Goal: Navigation & Orientation: Find specific page/section

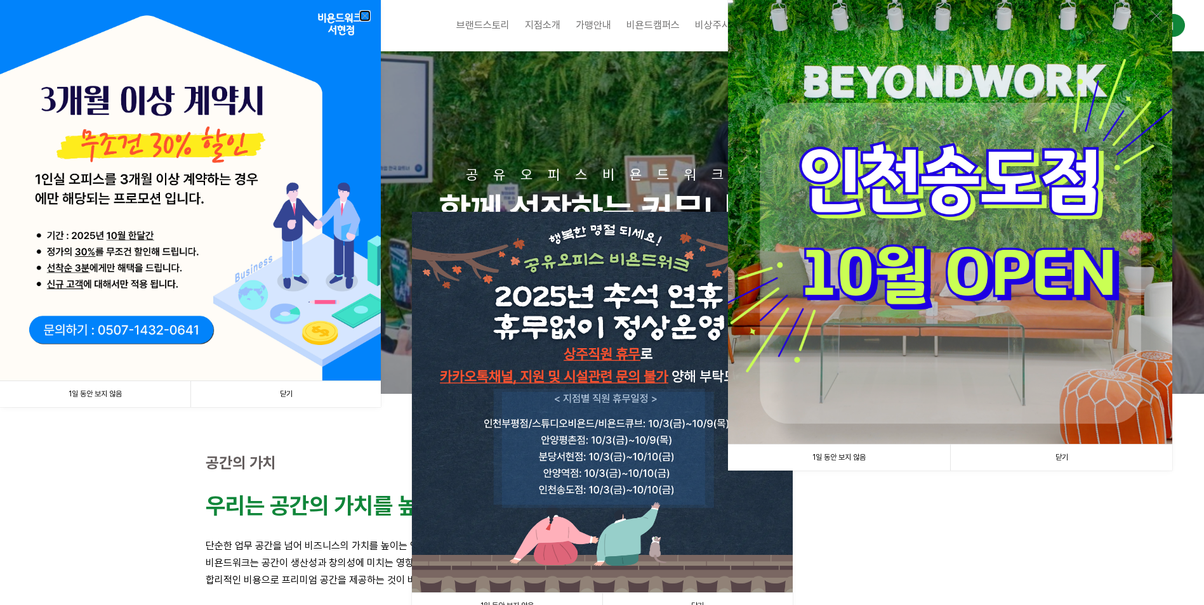
click at [366, 15] on link at bounding box center [364, 15] width 11 height 11
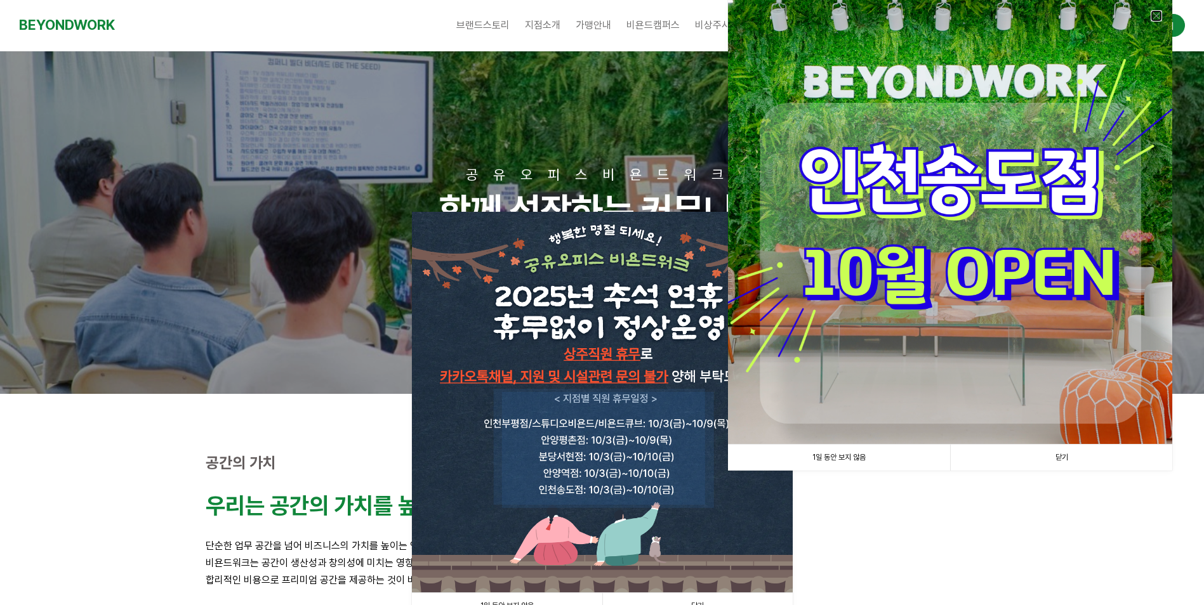
click at [1156, 16] on link at bounding box center [1155, 15] width 11 height 11
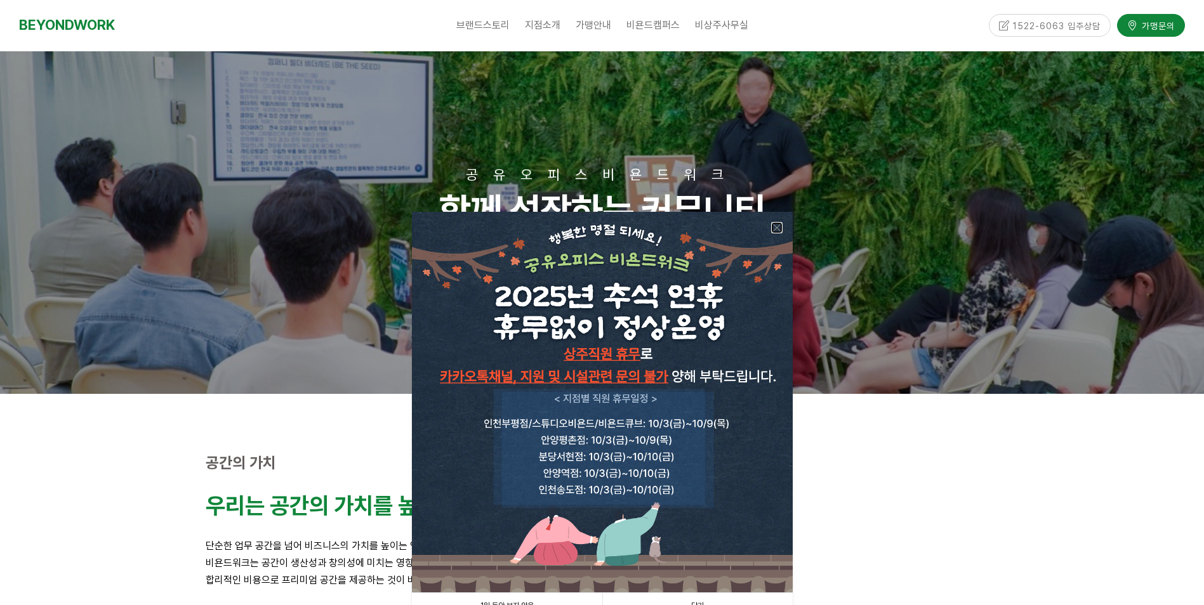
click at [774, 230] on link at bounding box center [776, 227] width 11 height 11
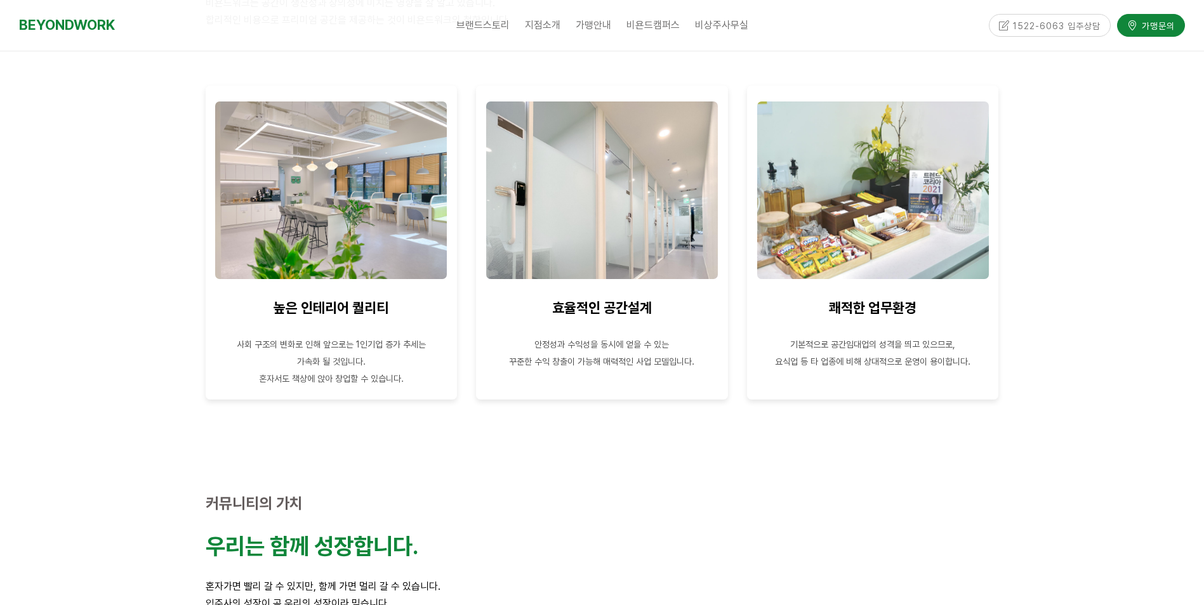
scroll to position [571, 0]
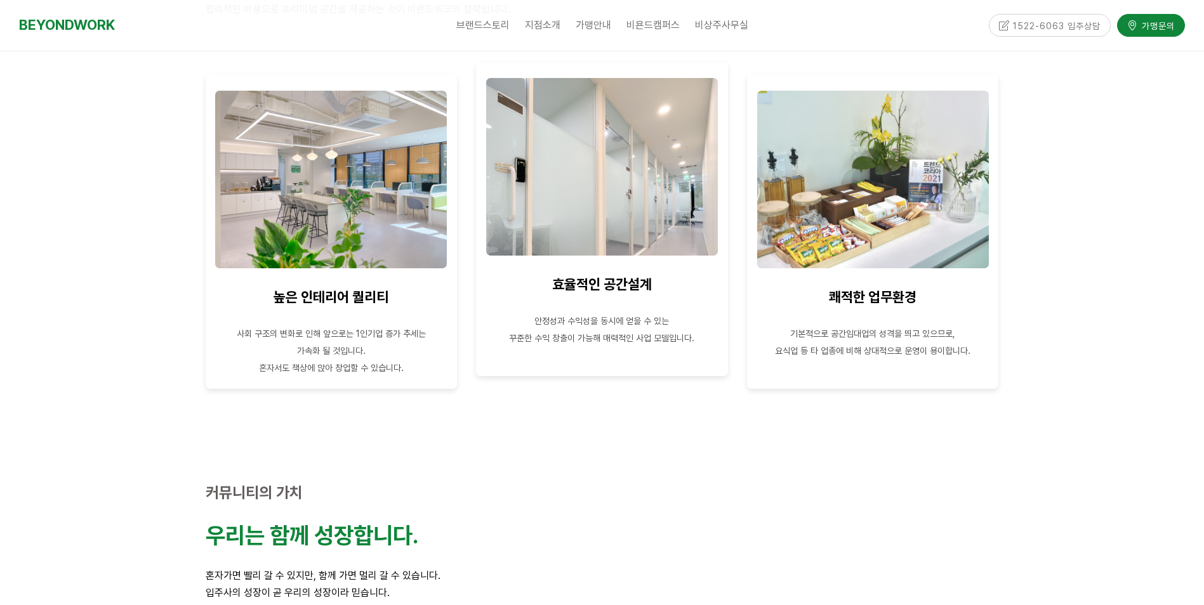
click at [583, 183] on img at bounding box center [602, 167] width 232 height 178
click at [593, 235] on img at bounding box center [602, 167] width 232 height 178
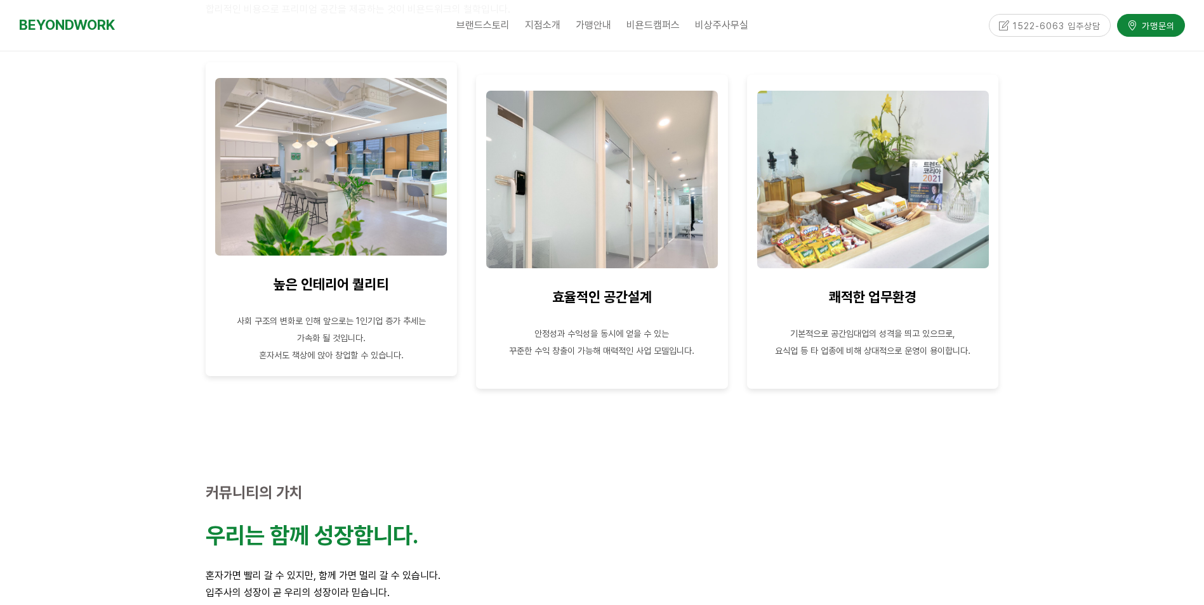
click at [328, 221] on img at bounding box center [331, 167] width 232 height 178
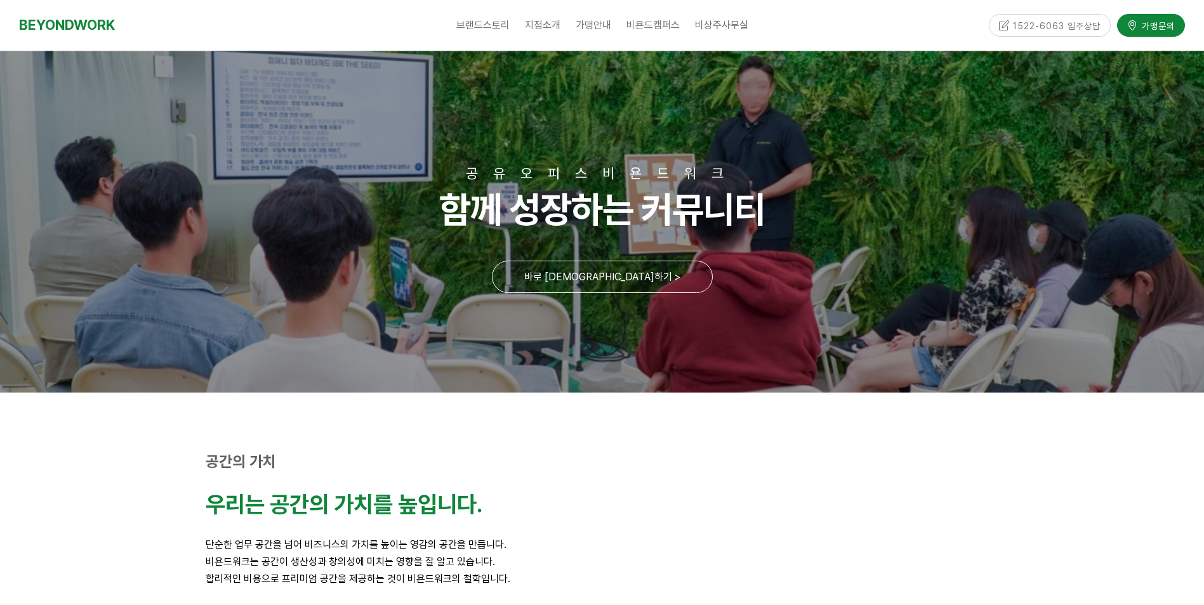
scroll to position [0, 0]
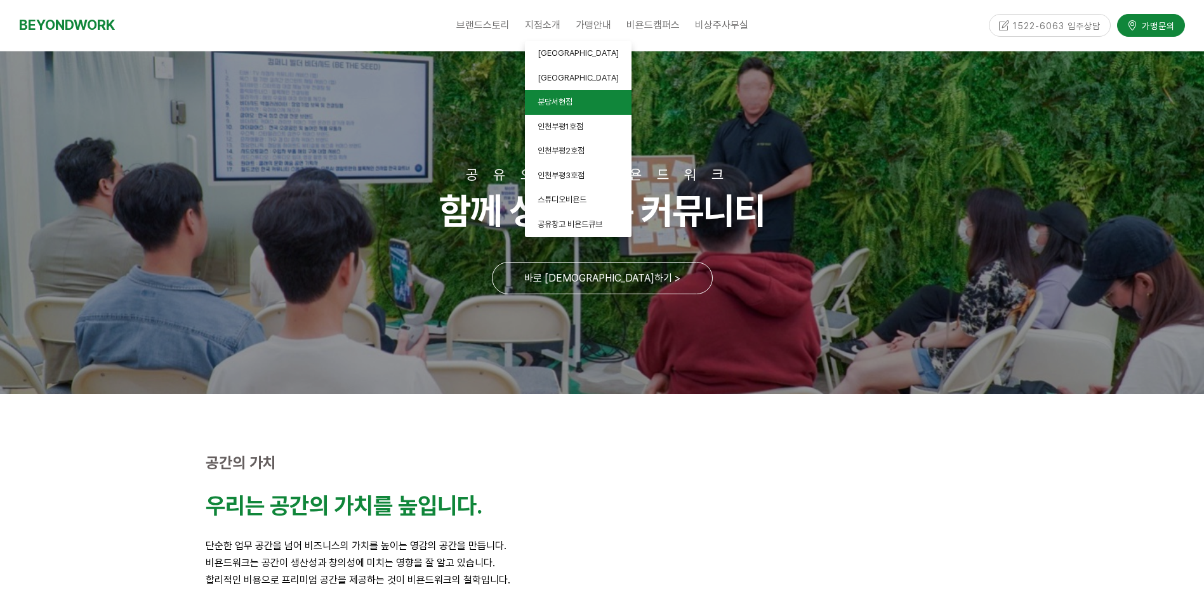
click at [555, 100] on span "분당서현점" at bounding box center [554, 102] width 35 height 10
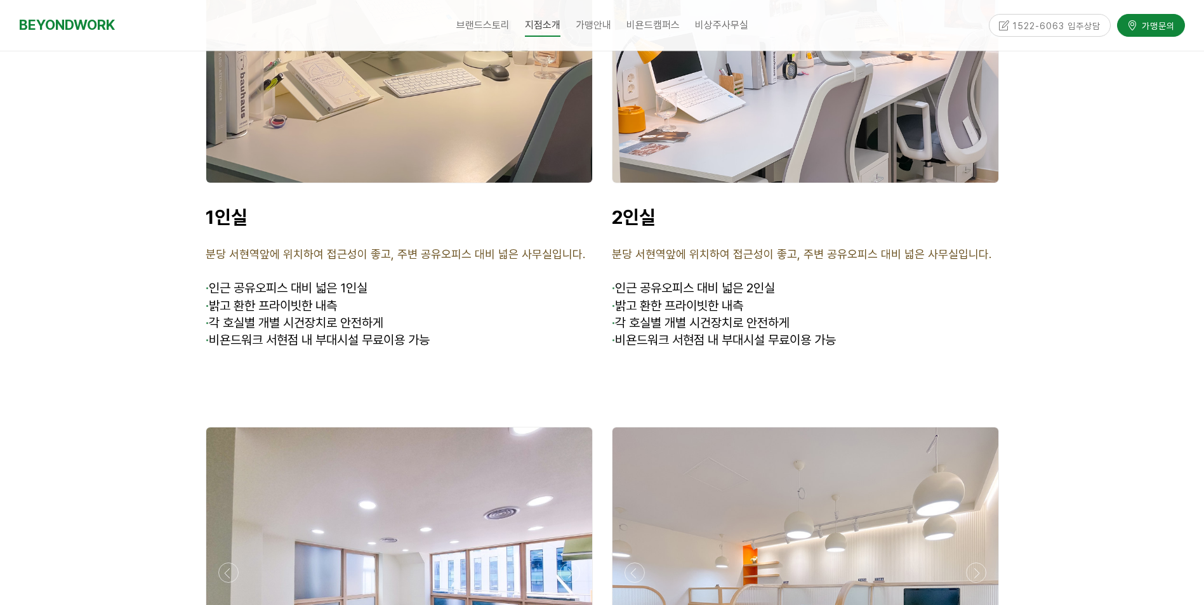
scroll to position [2982, 0]
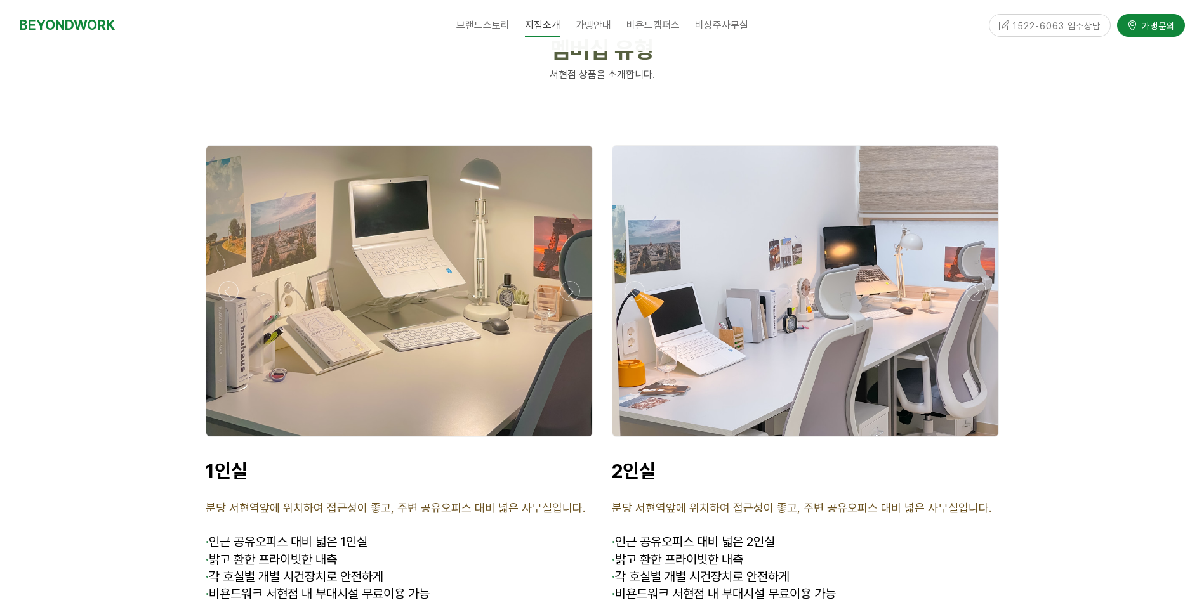
click at [225, 440] on div at bounding box center [398, 440] width 393 height 0
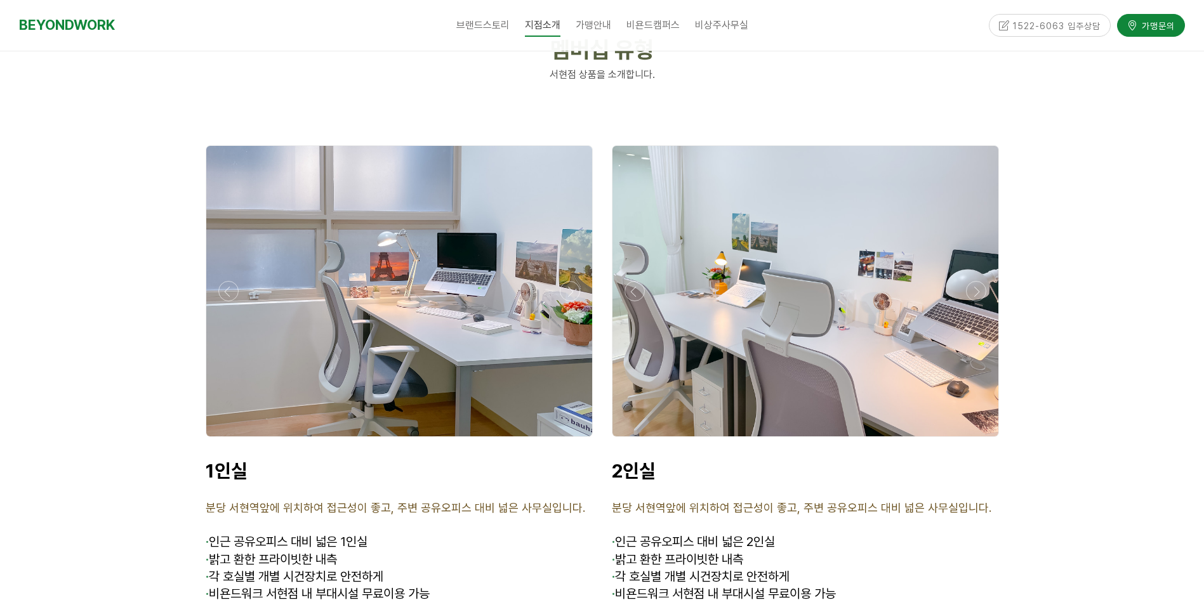
click at [225, 440] on div at bounding box center [398, 440] width 393 height 0
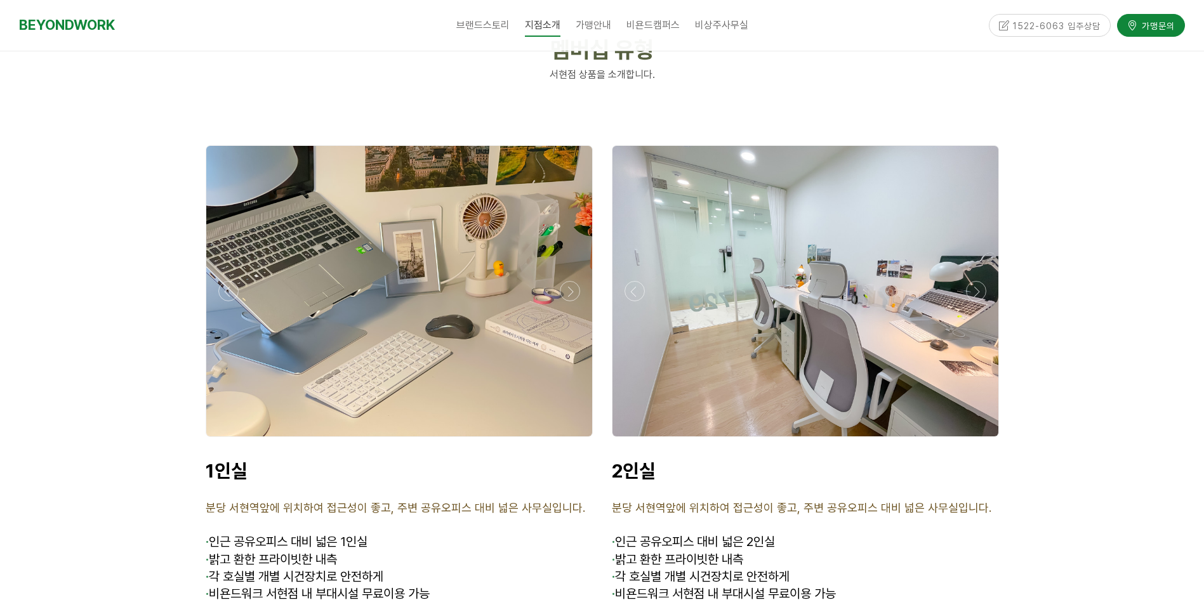
click at [225, 440] on div at bounding box center [398, 440] width 393 height 0
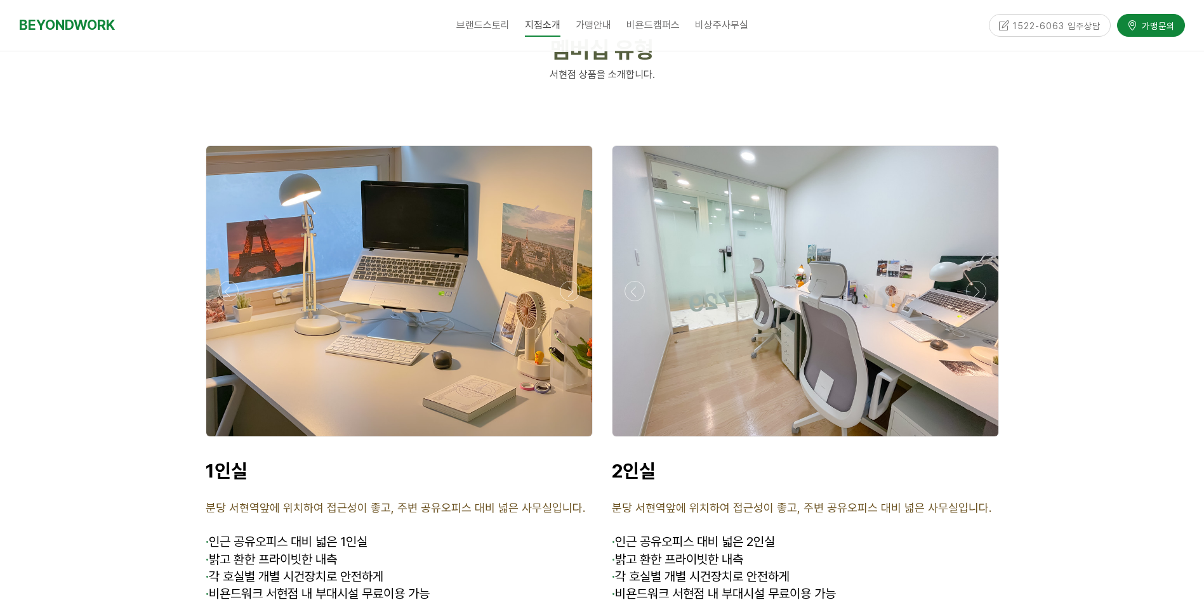
click at [225, 440] on div at bounding box center [398, 440] width 393 height 0
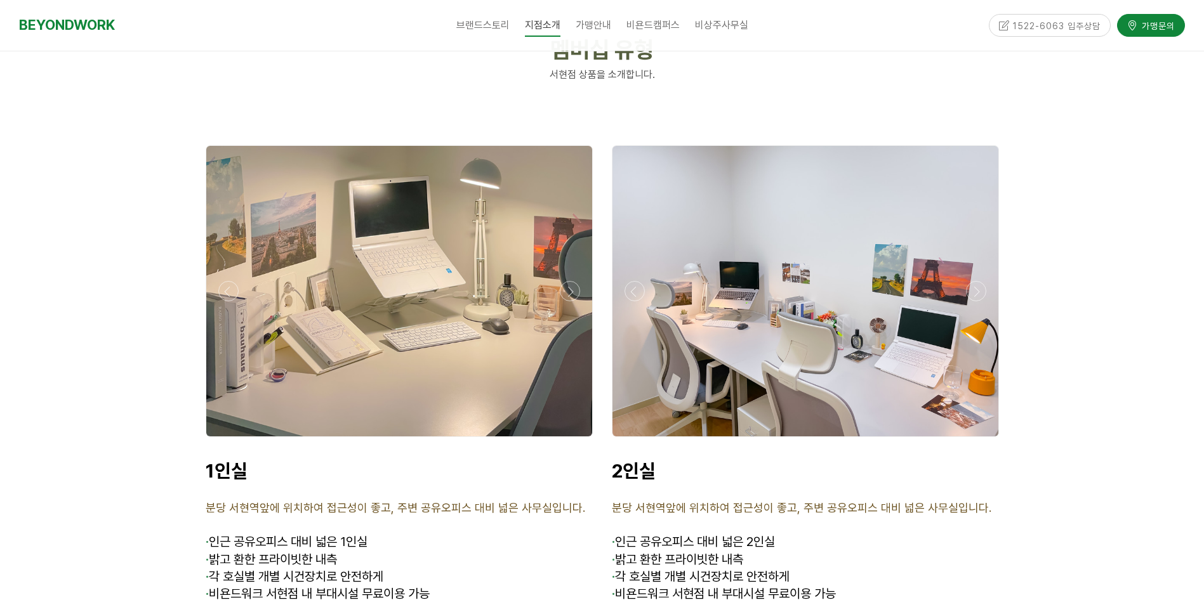
click at [225, 440] on div at bounding box center [398, 440] width 393 height 0
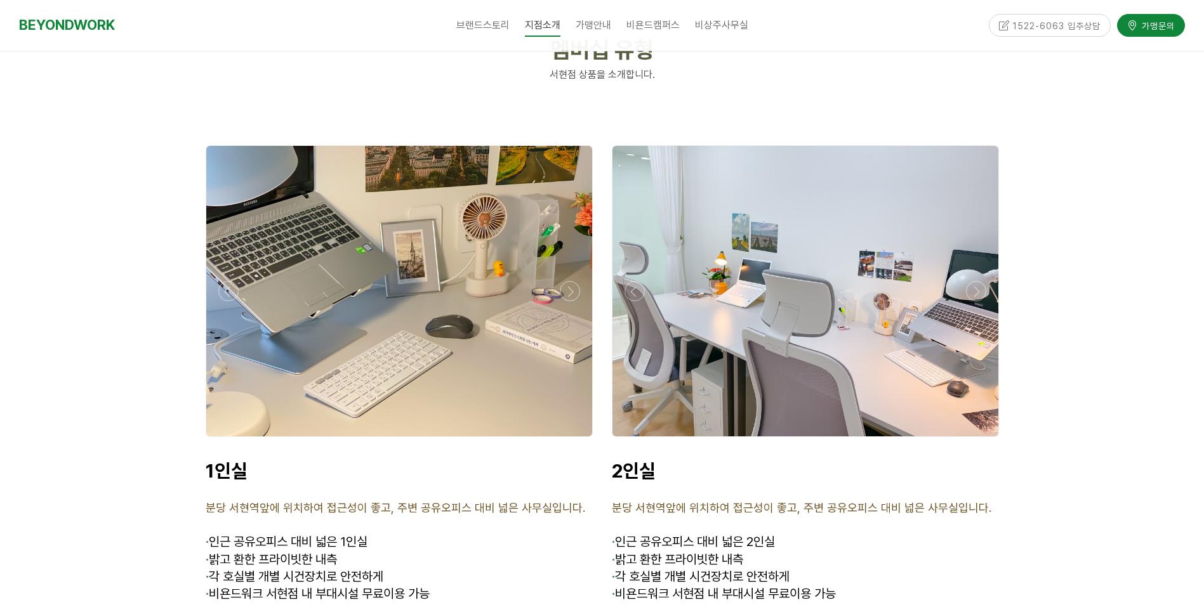
click at [636, 440] on div at bounding box center [805, 440] width 393 height 0
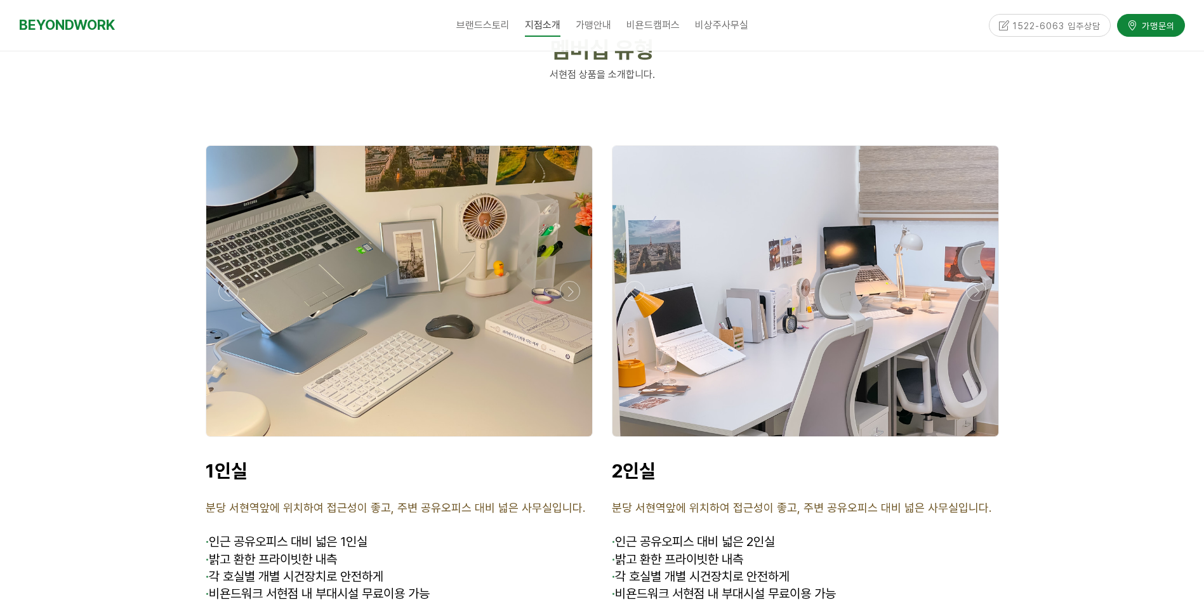
click at [636, 440] on div at bounding box center [805, 440] width 393 height 0
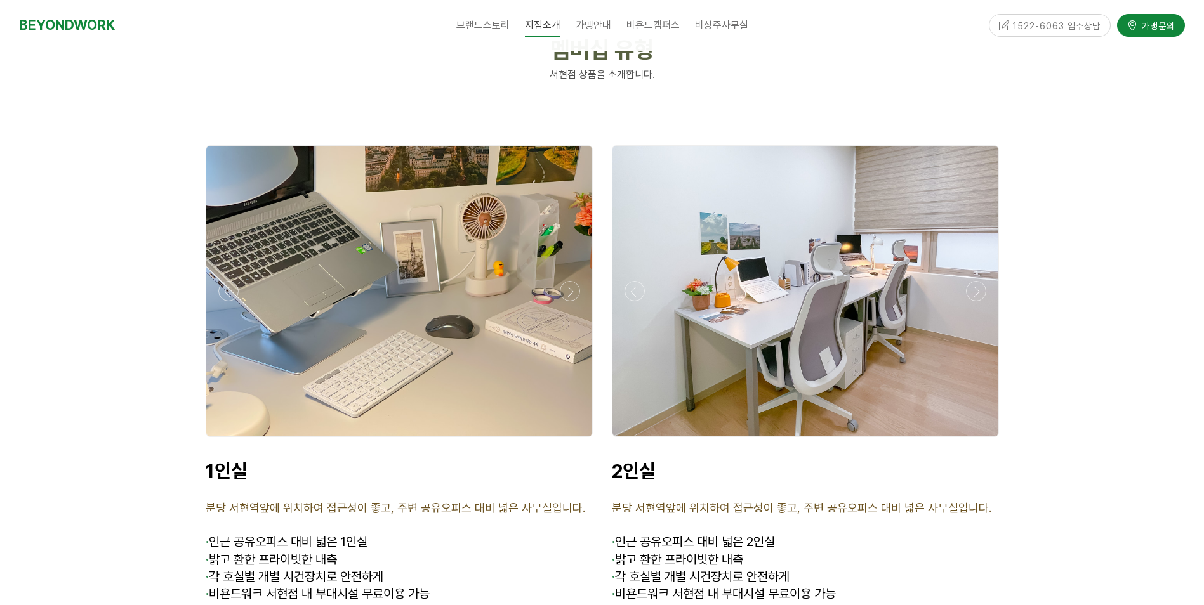
click at [636, 440] on div at bounding box center [805, 440] width 393 height 0
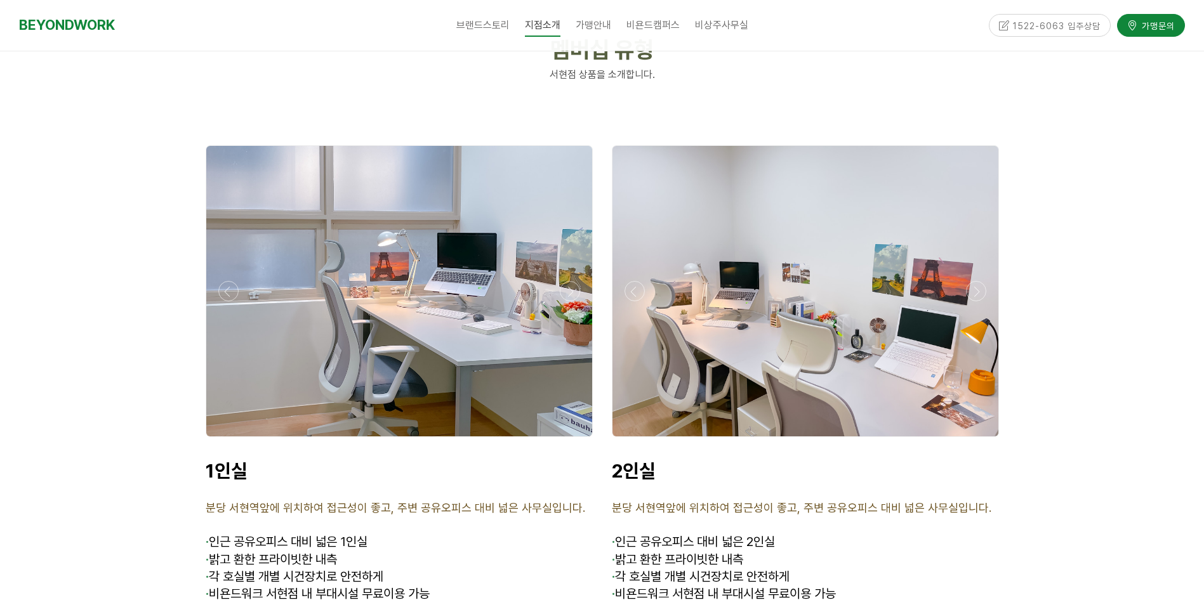
click at [636, 440] on div at bounding box center [805, 440] width 393 height 0
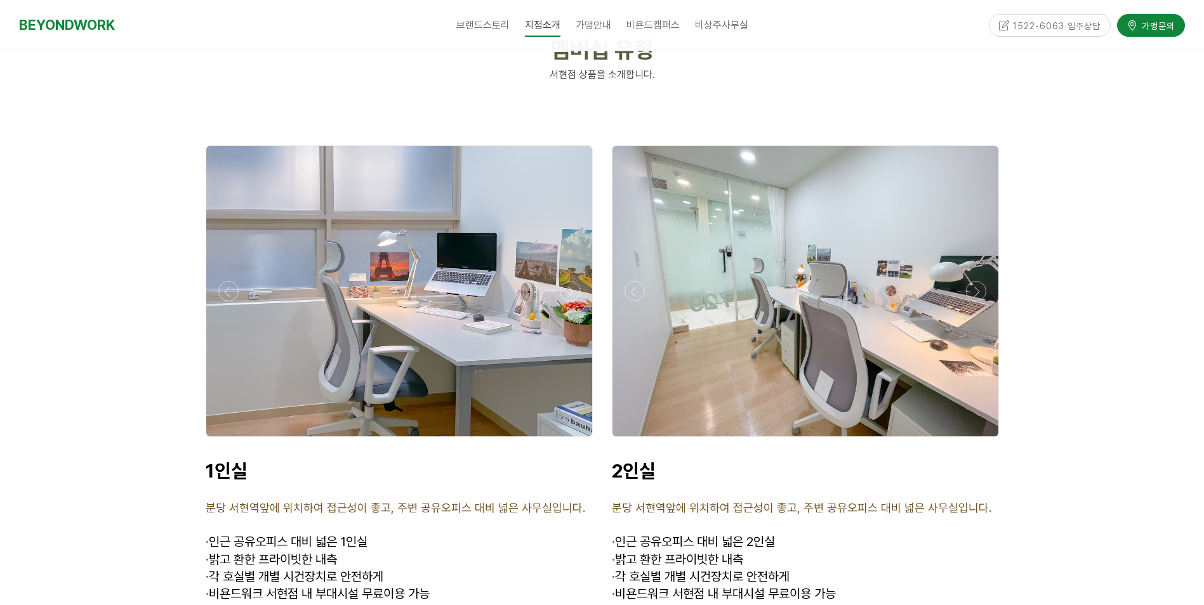
click at [636, 440] on div at bounding box center [805, 440] width 393 height 0
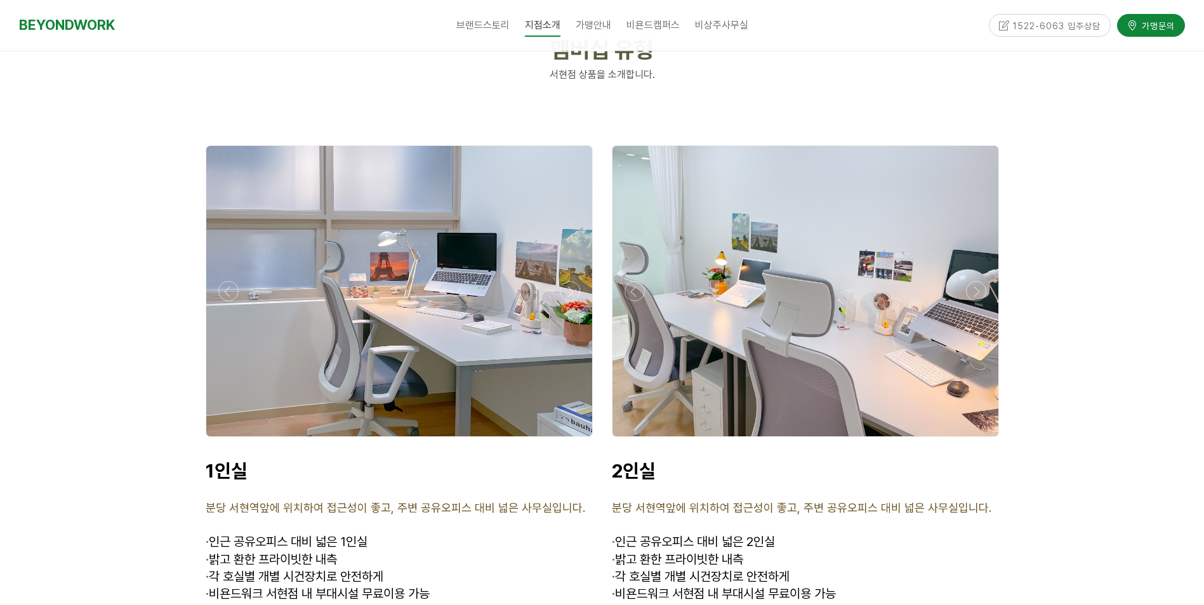
click at [636, 440] on div at bounding box center [805, 440] width 393 height 0
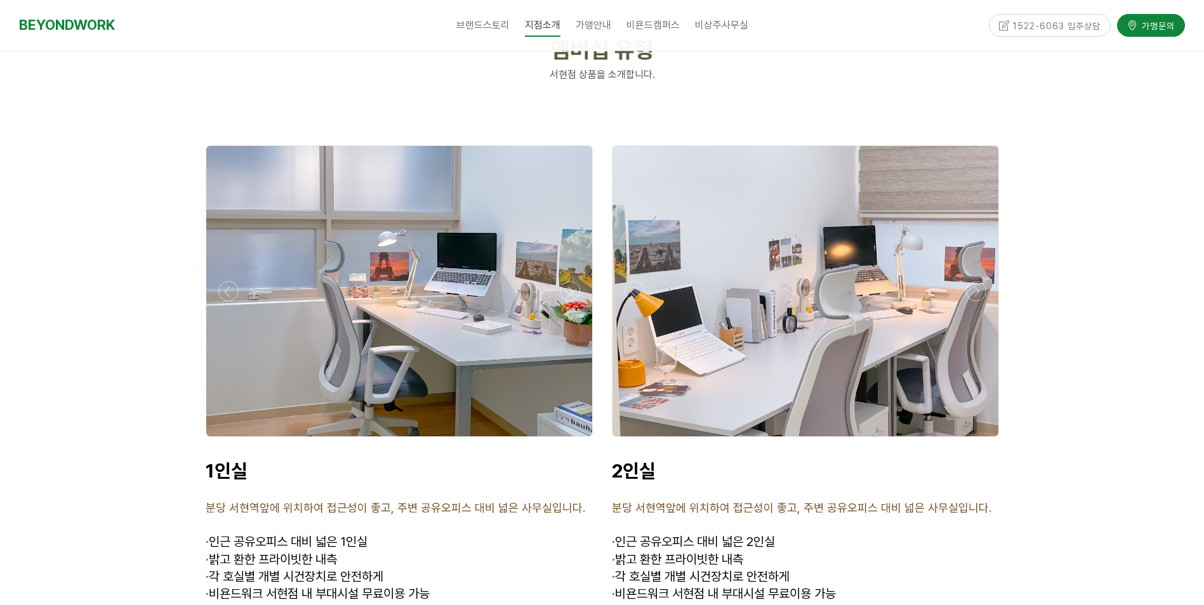
click at [636, 440] on div at bounding box center [805, 440] width 393 height 0
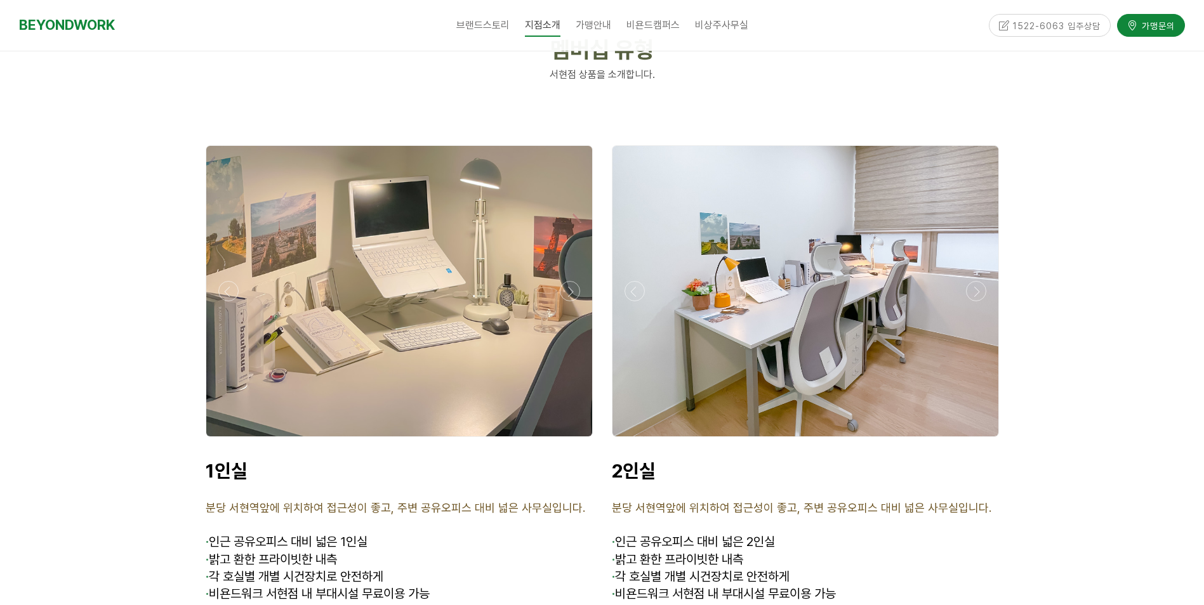
click at [636, 440] on div at bounding box center [805, 440] width 393 height 0
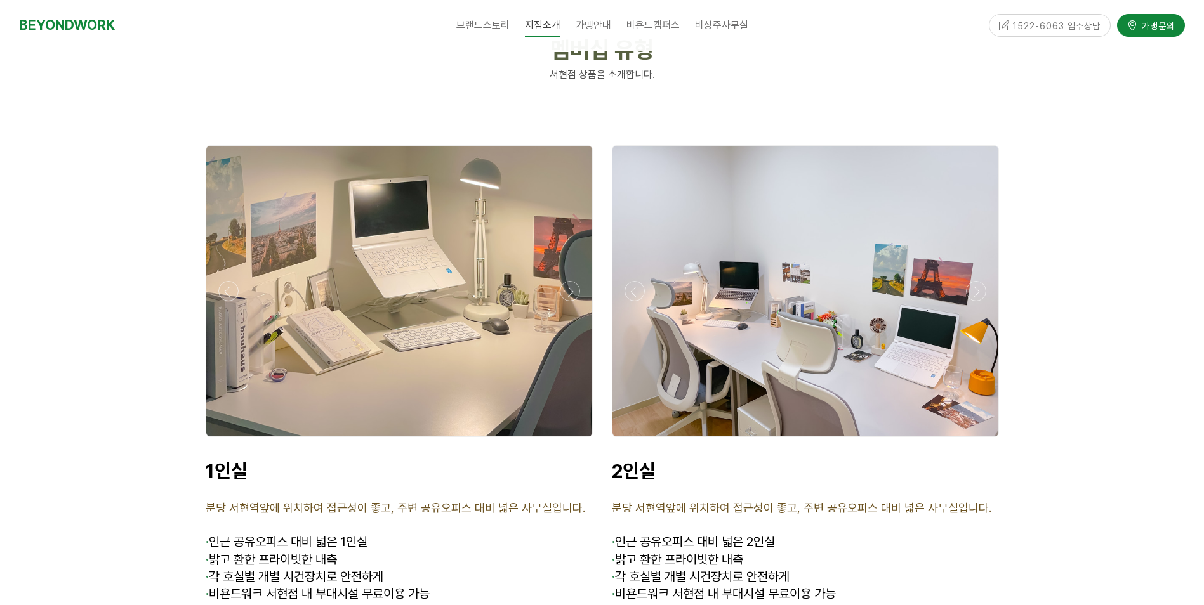
click at [636, 440] on div at bounding box center [805, 440] width 393 height 0
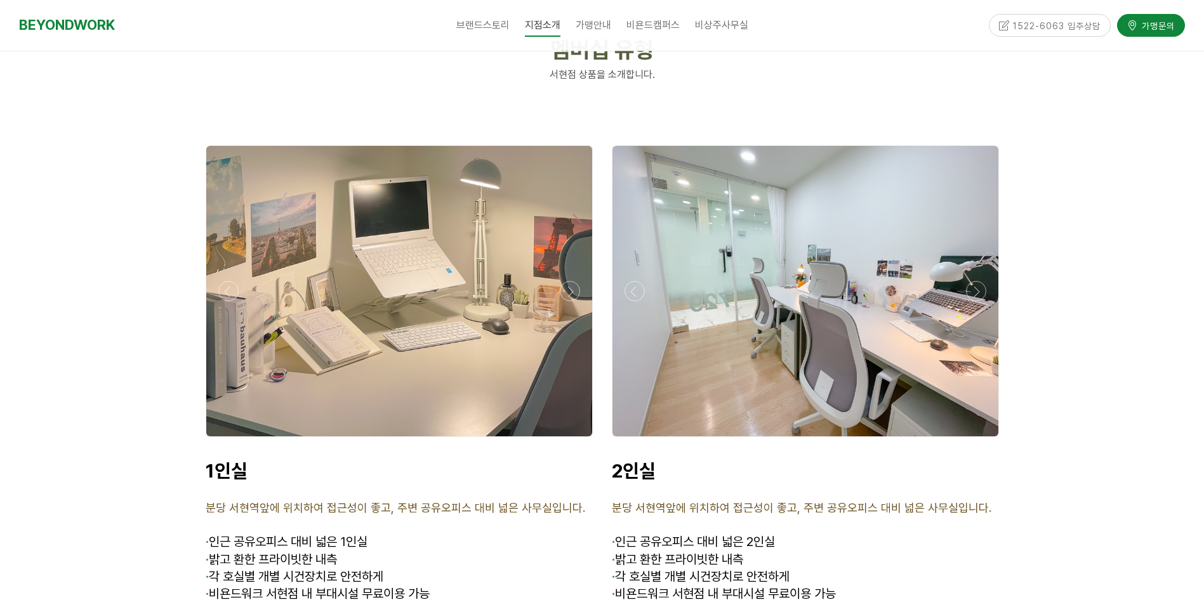
click at [636, 440] on div at bounding box center [805, 440] width 393 height 0
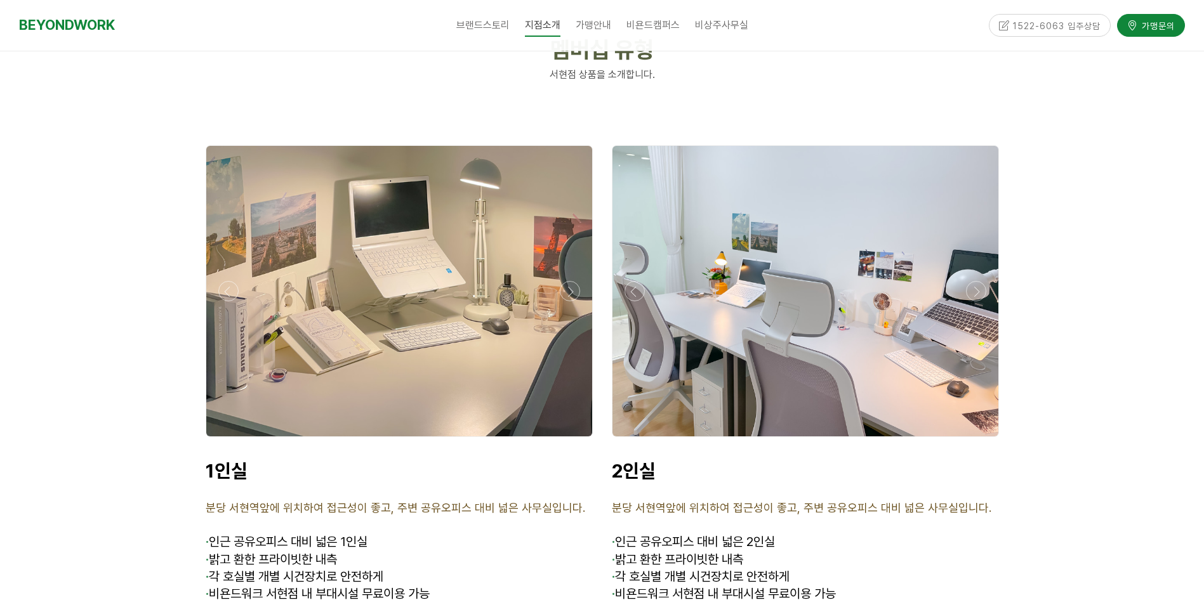
click at [636, 440] on div at bounding box center [805, 440] width 393 height 0
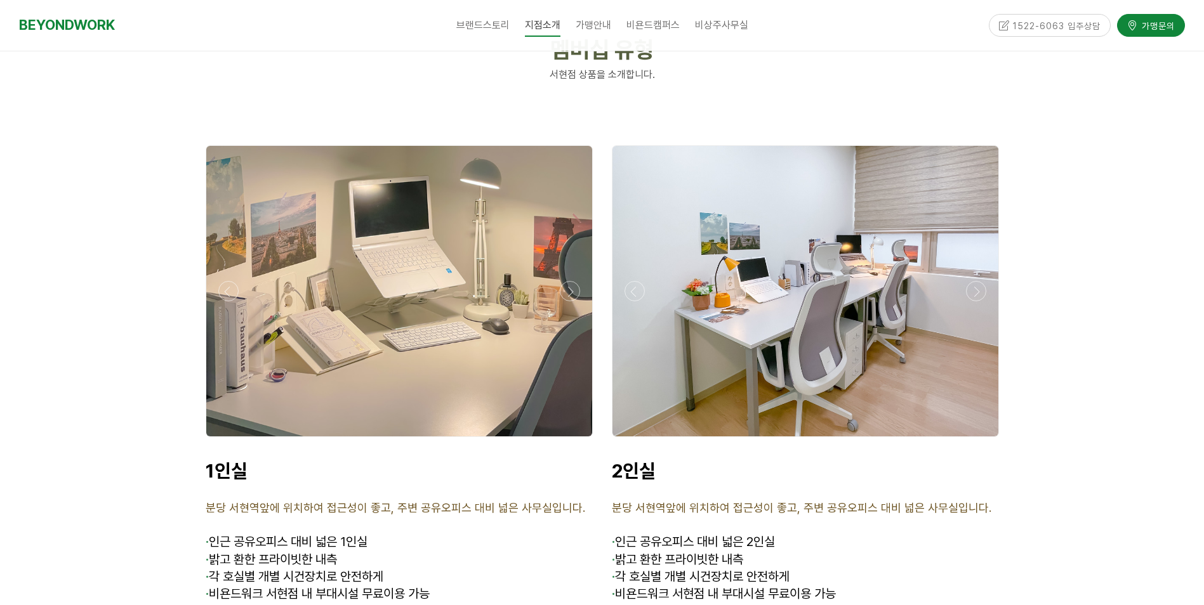
click at [636, 440] on div at bounding box center [805, 440] width 393 height 0
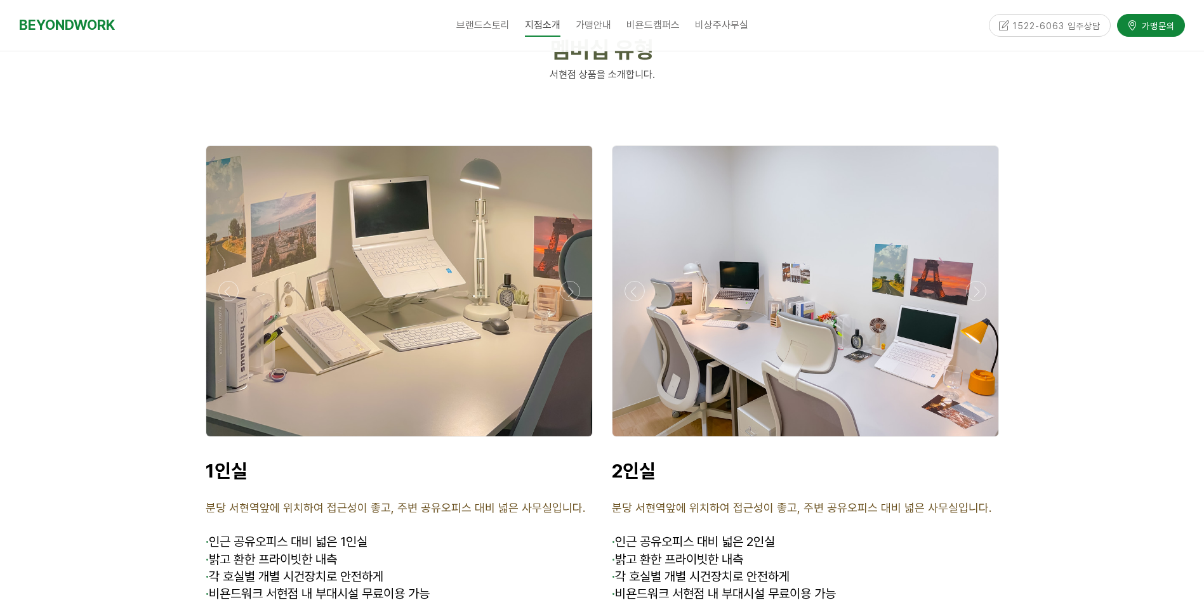
click at [636, 440] on div at bounding box center [805, 440] width 393 height 0
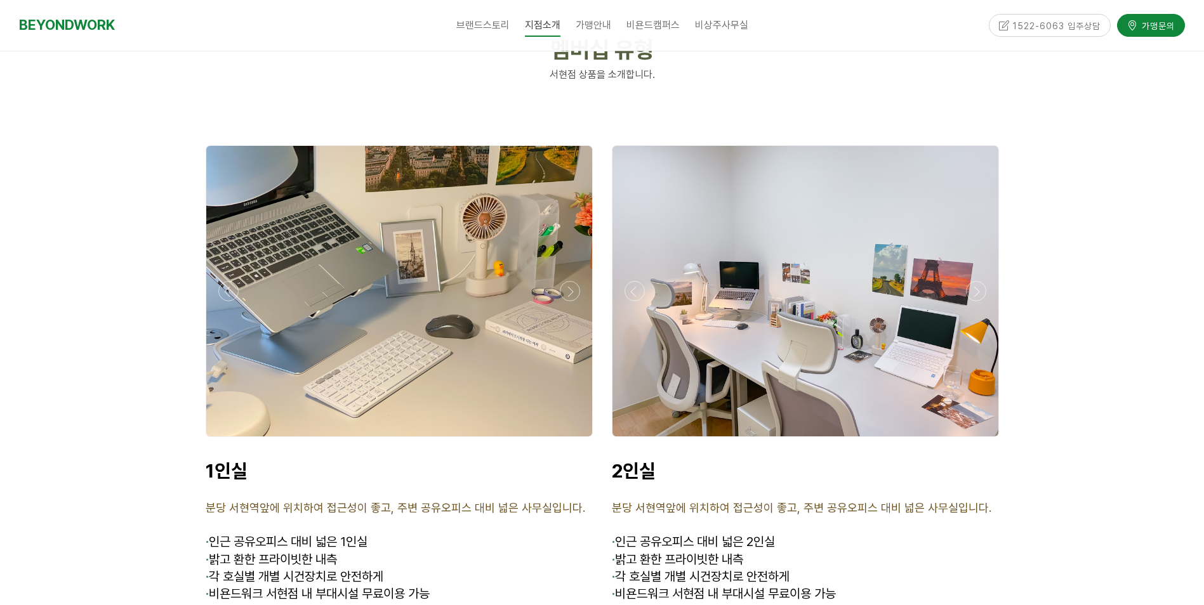
click at [636, 440] on div at bounding box center [805, 440] width 393 height 0
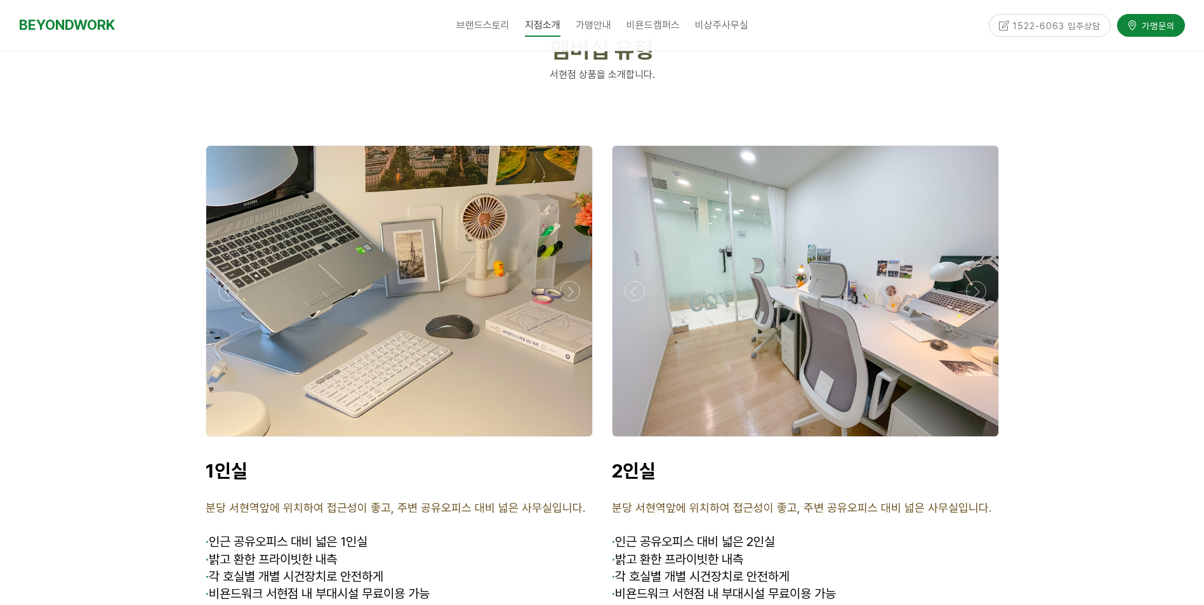
click at [636, 440] on div at bounding box center [805, 440] width 393 height 0
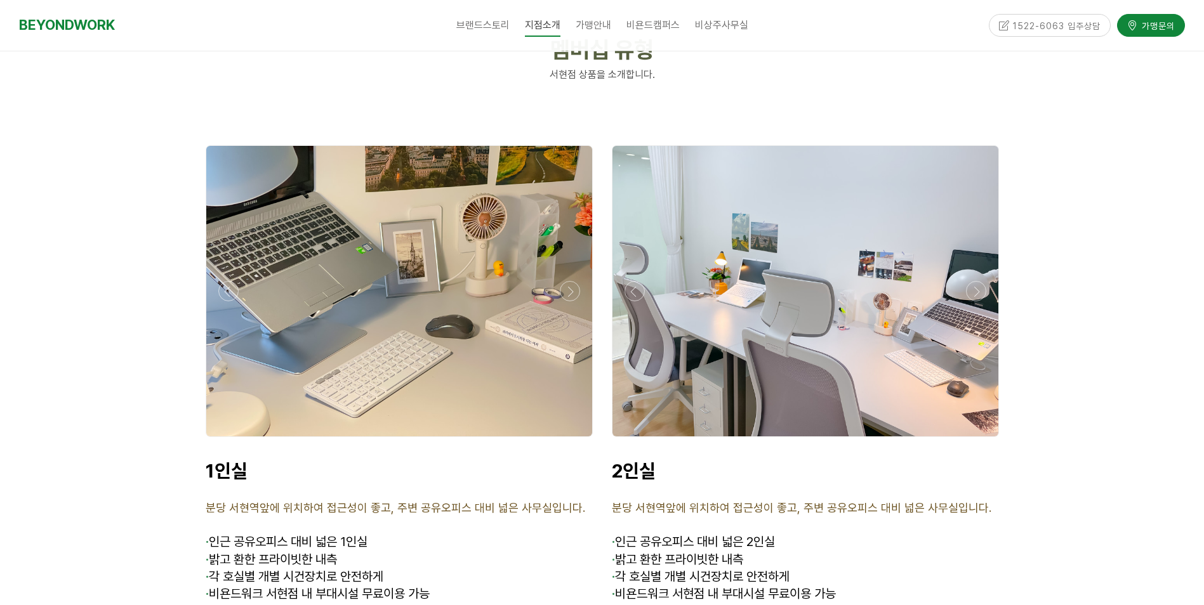
click at [636, 440] on div at bounding box center [805, 440] width 393 height 0
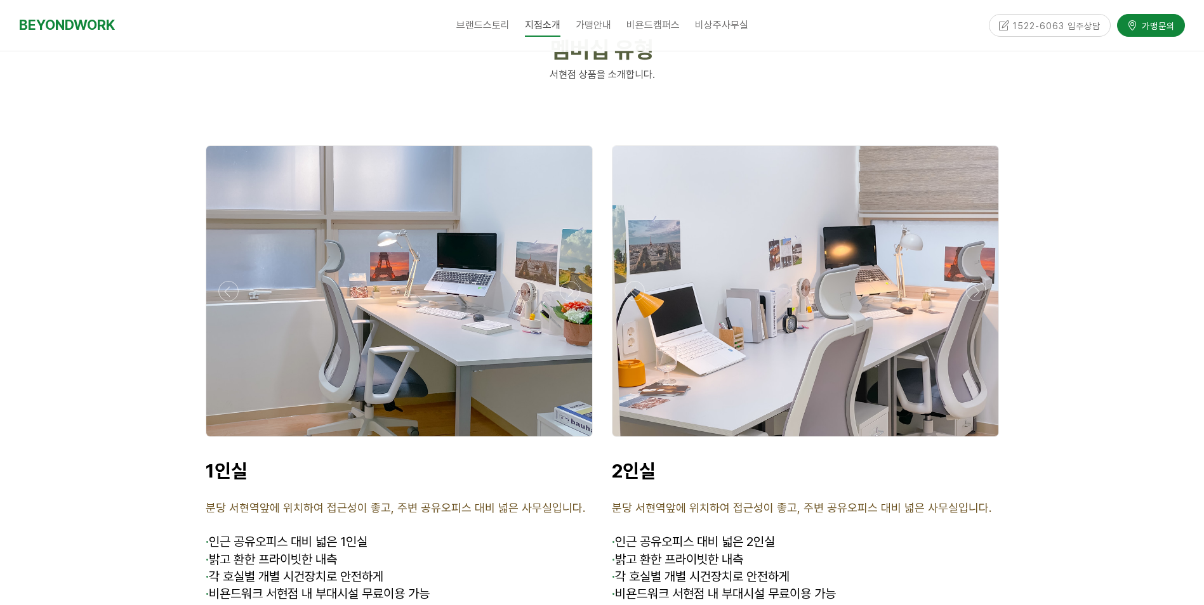
click at [636, 440] on div at bounding box center [805, 440] width 393 height 0
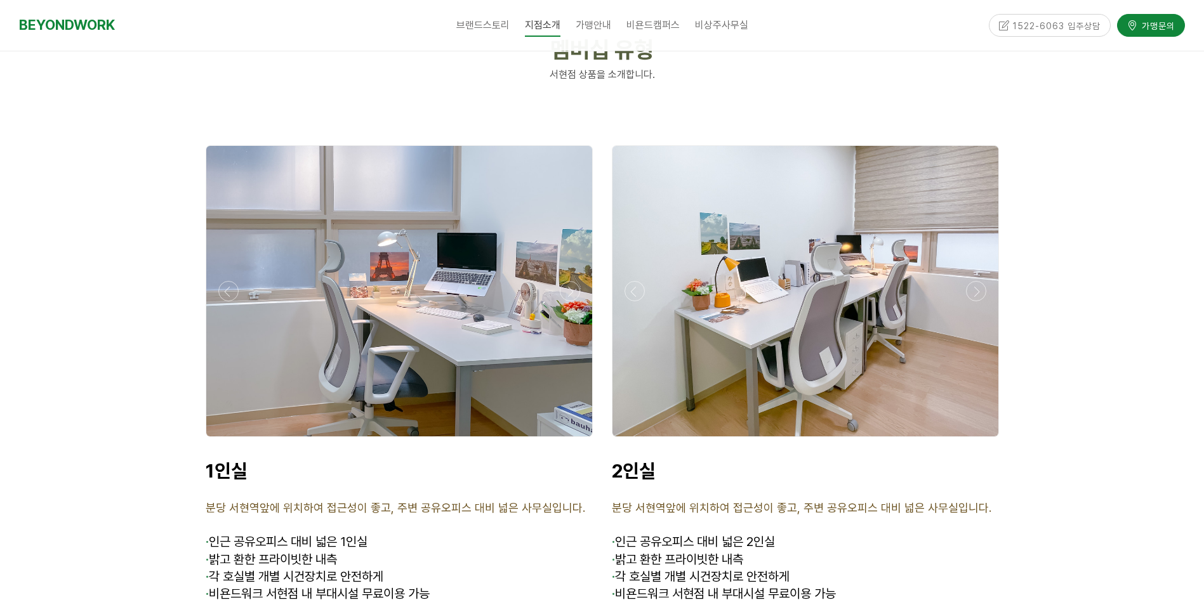
click at [636, 440] on div at bounding box center [805, 440] width 393 height 0
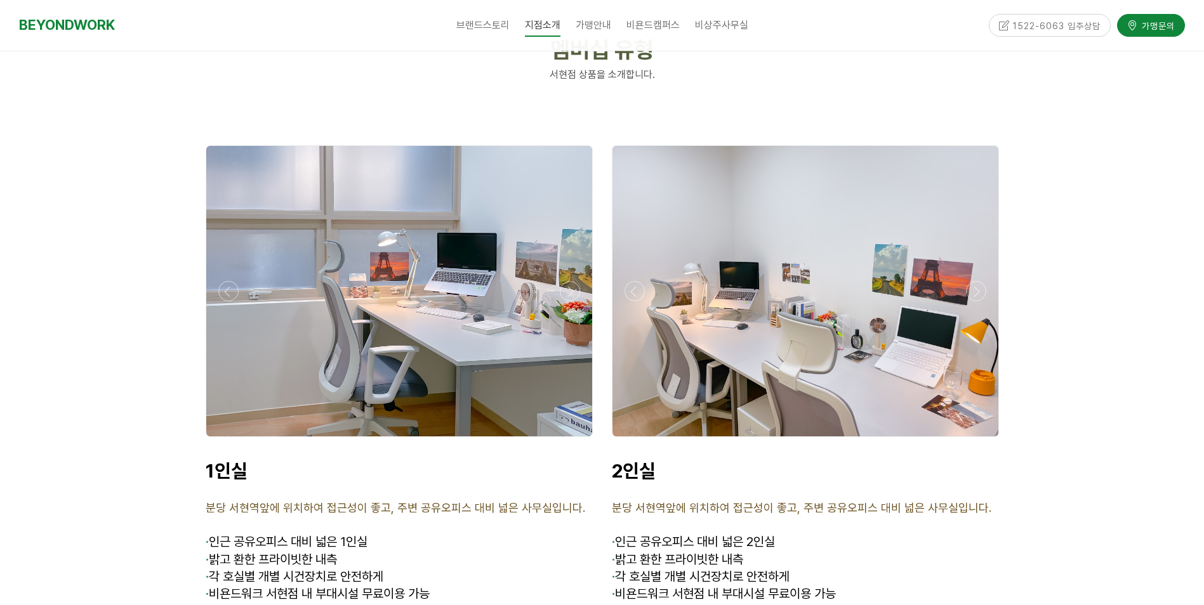
click at [636, 440] on div at bounding box center [805, 440] width 393 height 0
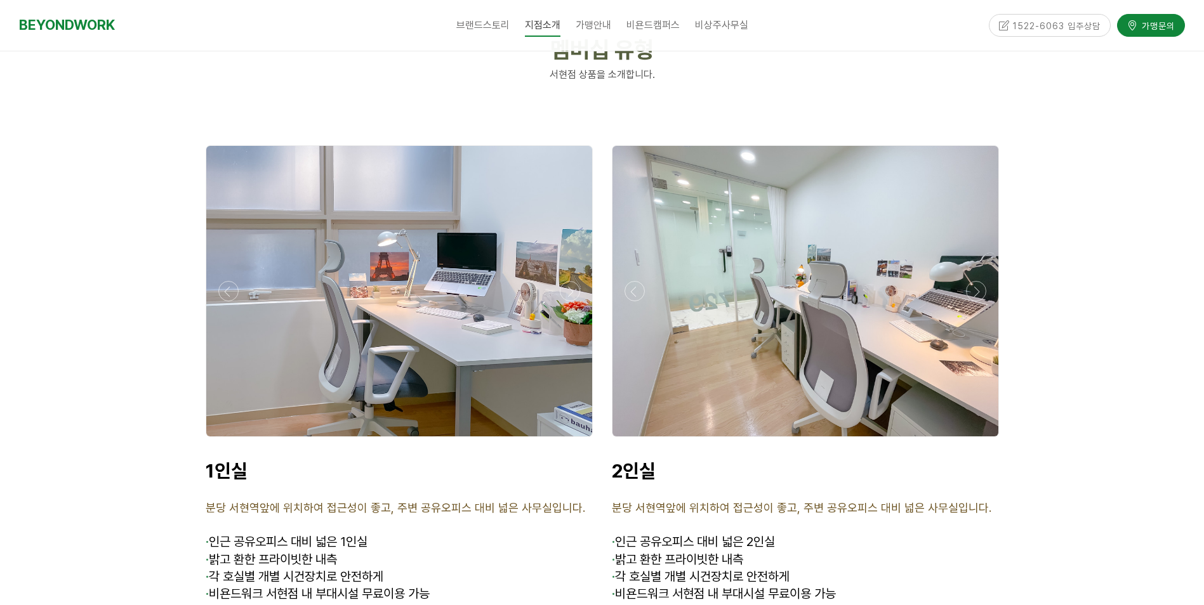
click at [636, 440] on div at bounding box center [805, 440] width 393 height 0
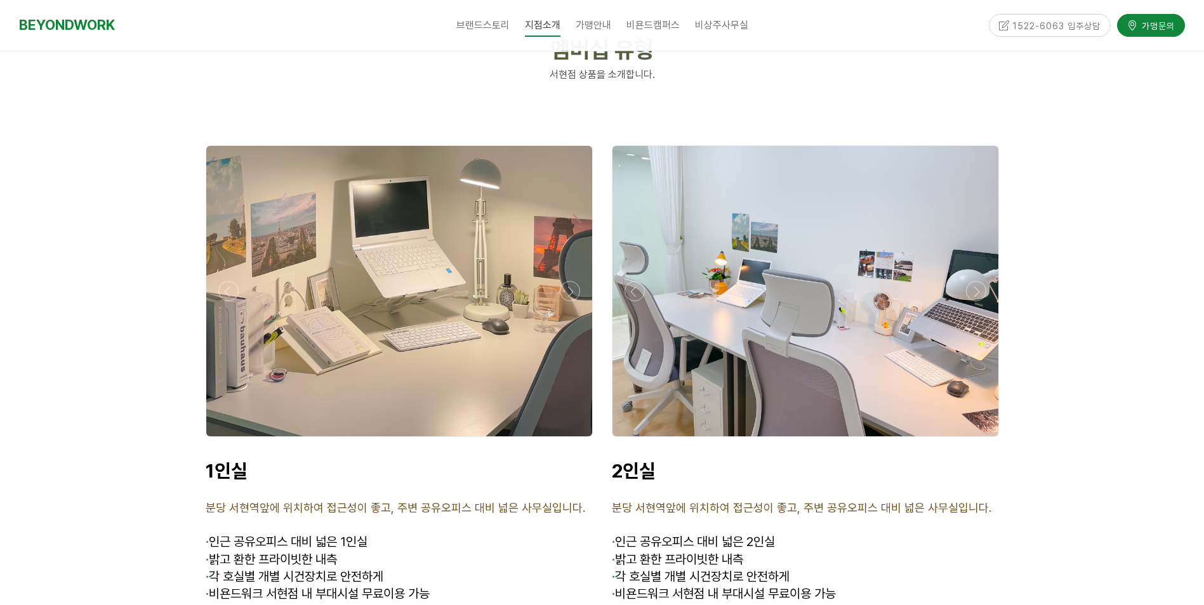
click at [636, 440] on div at bounding box center [805, 440] width 393 height 0
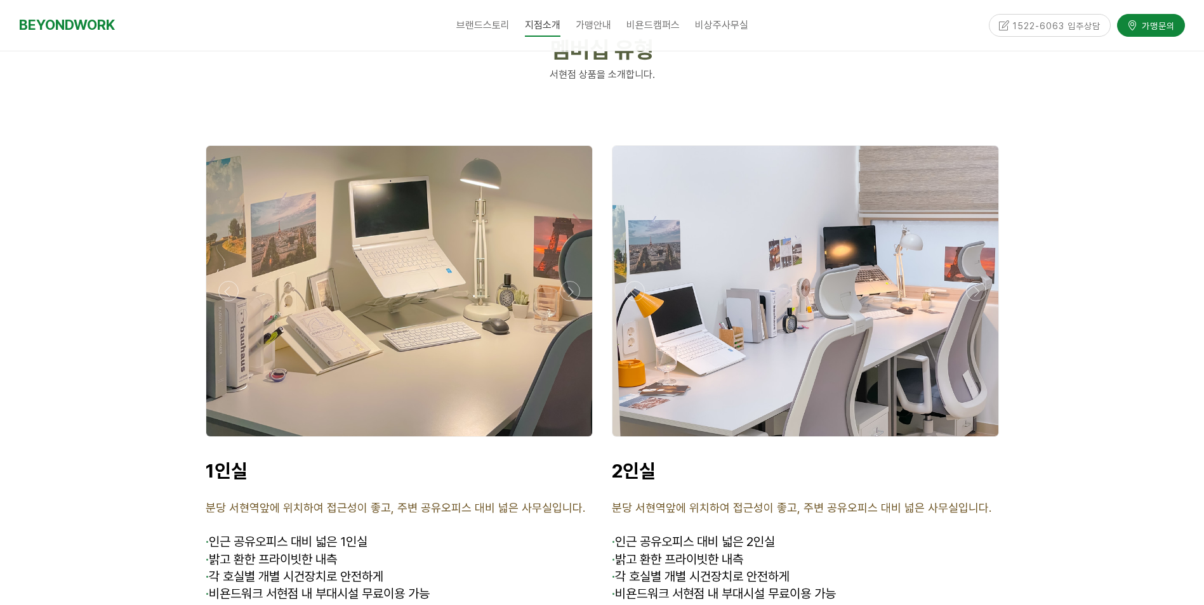
click at [636, 440] on div at bounding box center [805, 440] width 393 height 0
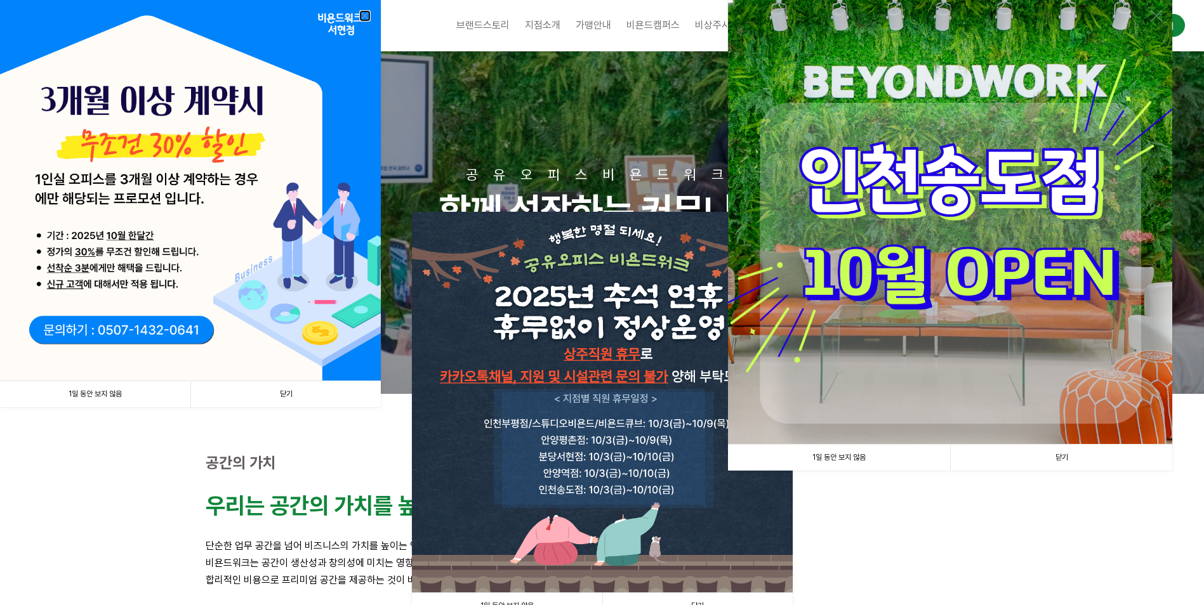
click at [364, 15] on link at bounding box center [364, 15] width 11 height 11
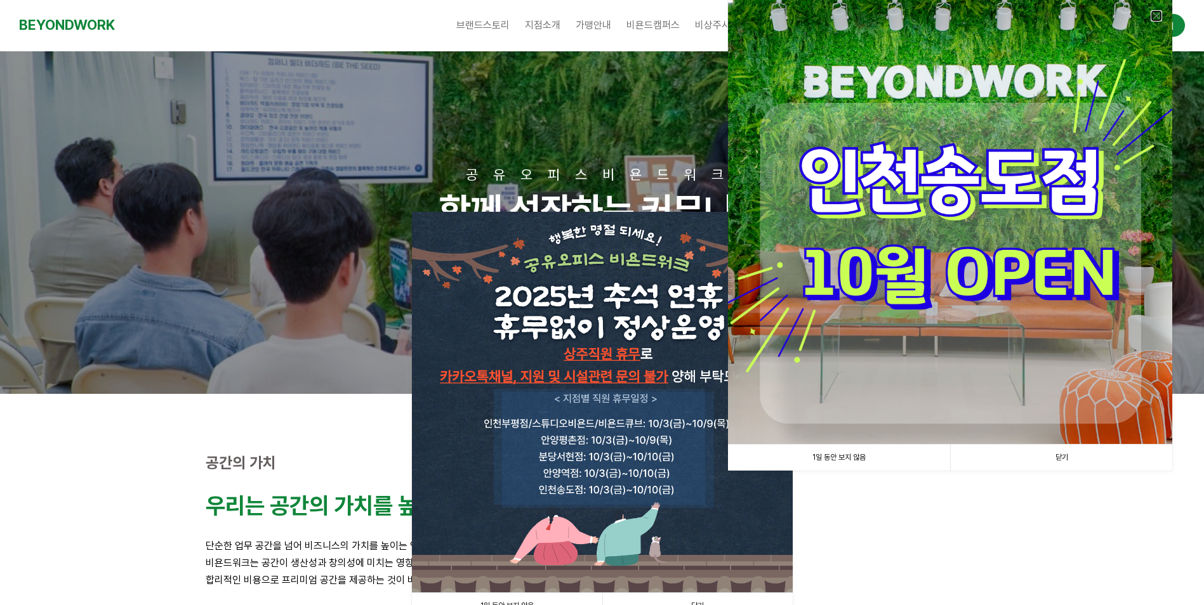
click at [1152, 16] on link at bounding box center [1155, 15] width 11 height 11
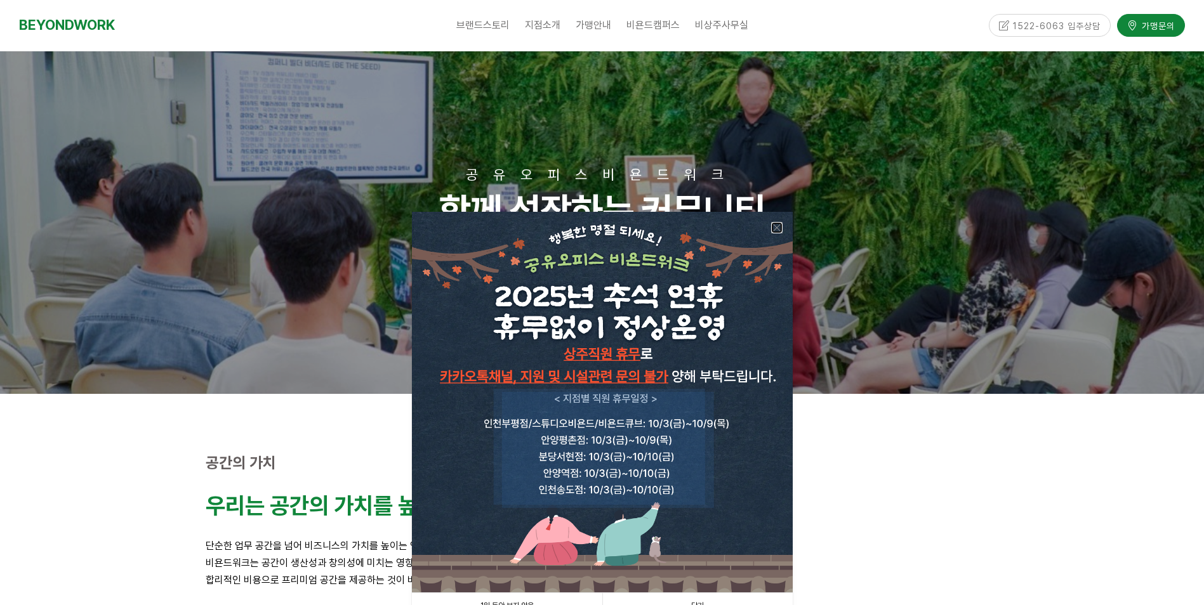
click at [777, 230] on link at bounding box center [776, 227] width 11 height 11
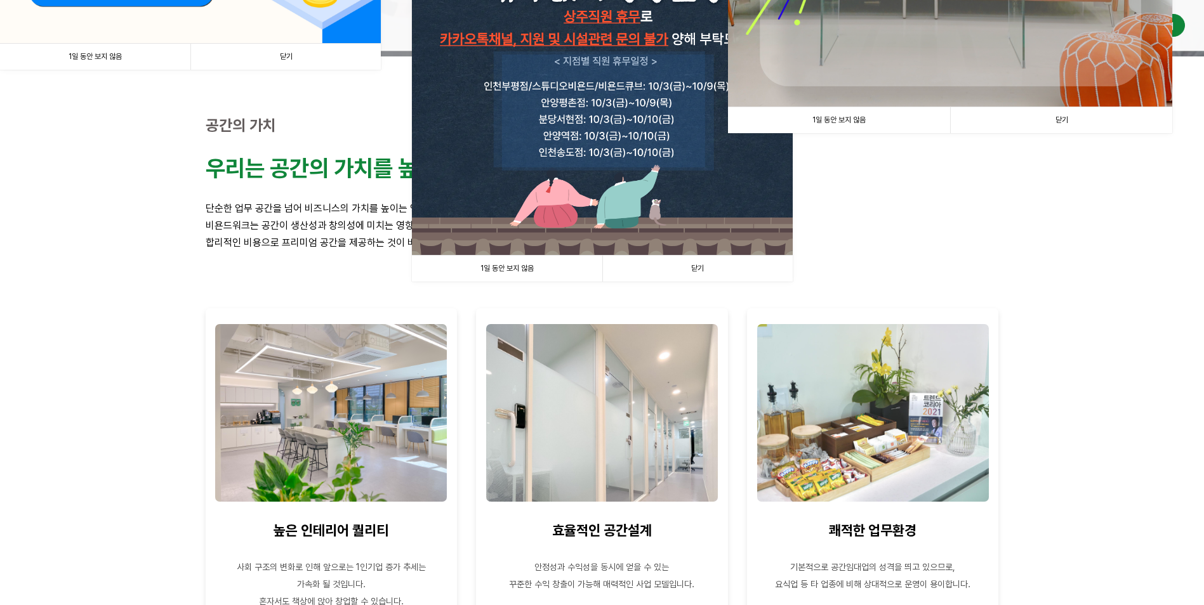
scroll to position [508, 0]
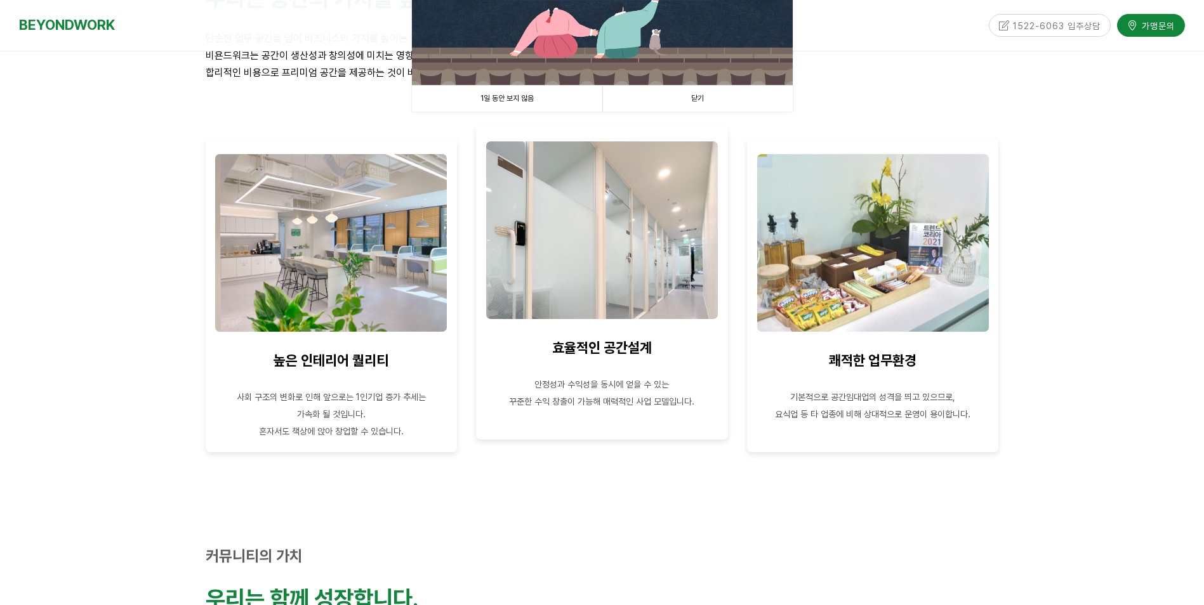
click at [645, 289] on img at bounding box center [602, 231] width 232 height 178
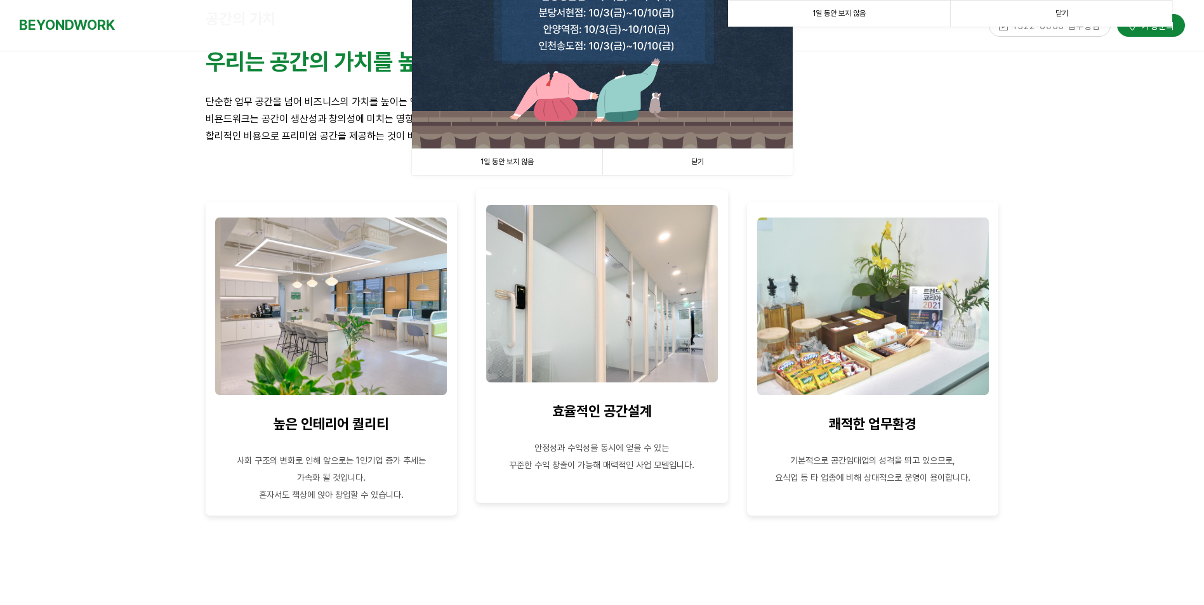
click at [660, 349] on img at bounding box center [602, 294] width 232 height 178
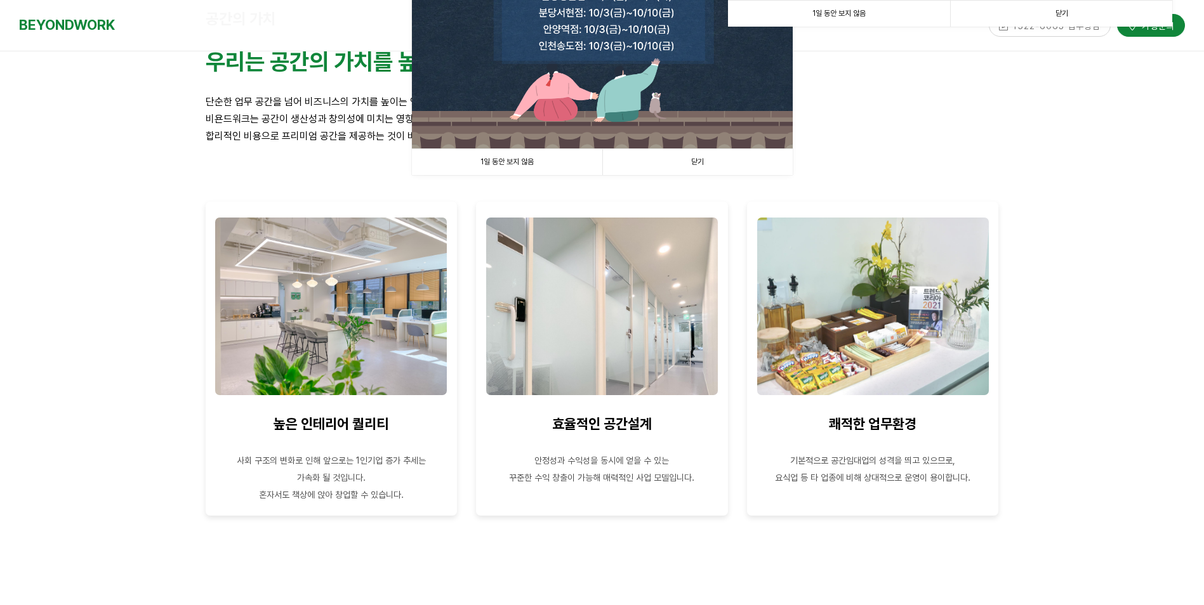
click at [696, 162] on link "닫기" at bounding box center [697, 162] width 190 height 26
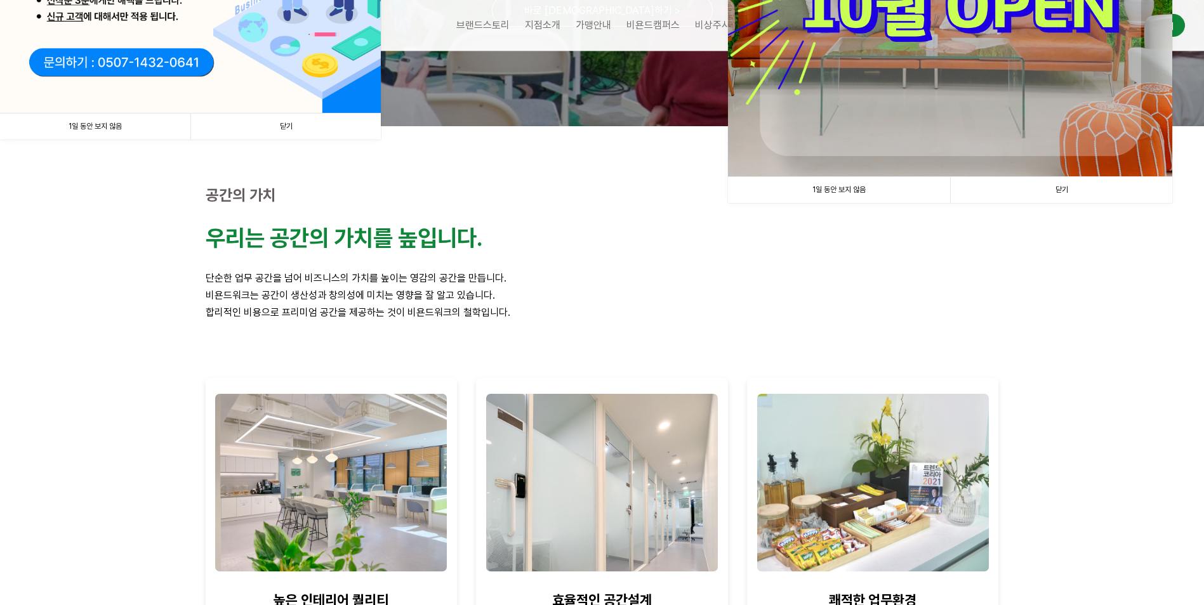
scroll to position [254, 0]
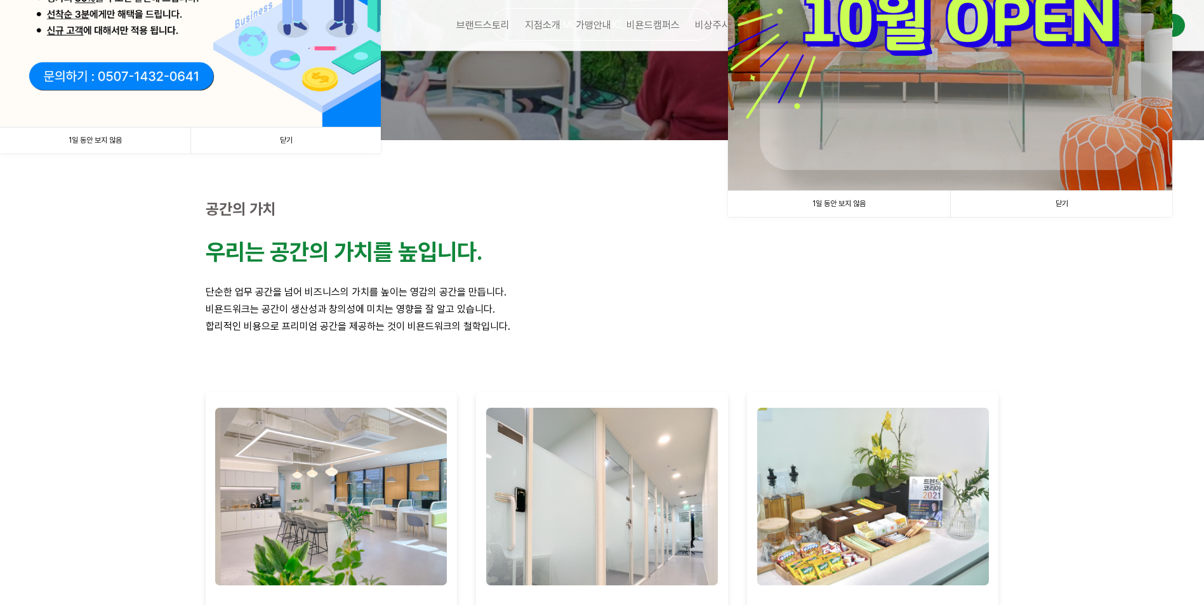
click at [1064, 202] on link "닫기" at bounding box center [1061, 204] width 222 height 26
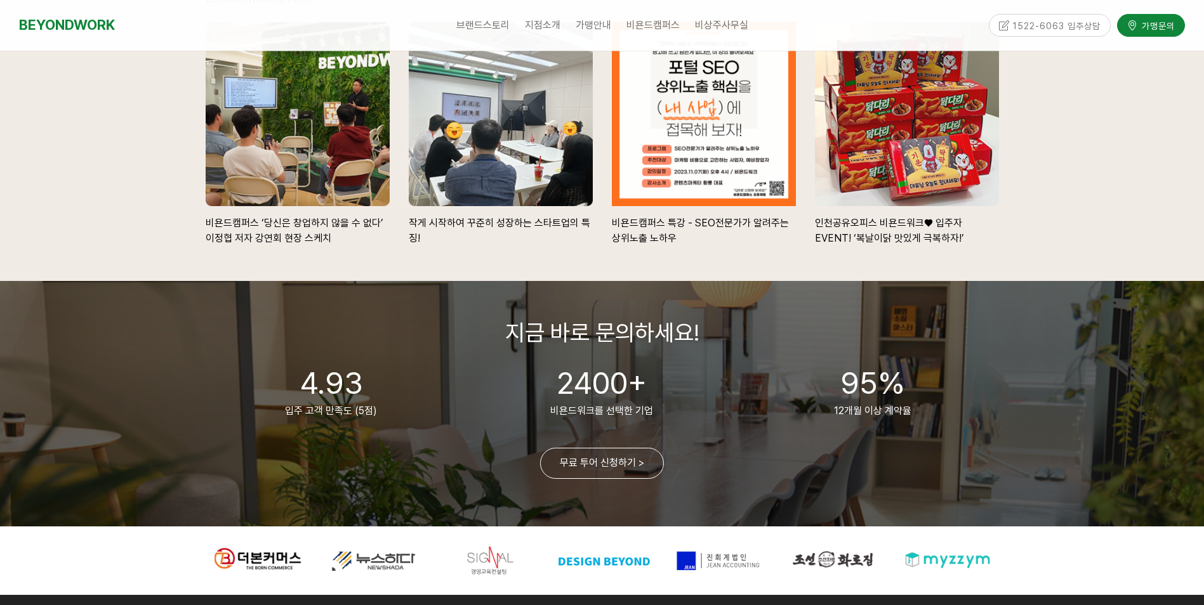
scroll to position [2919, 0]
